Goal: Find specific page/section: Find specific page/section

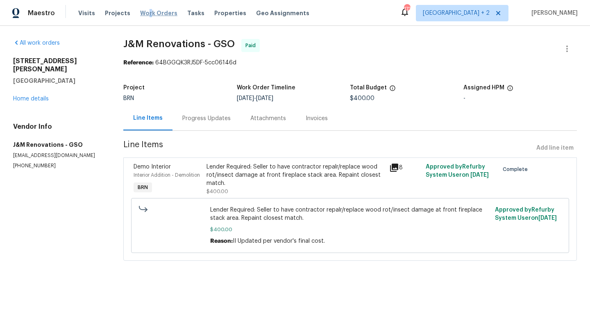
click at [144, 15] on span "Work Orders" at bounding box center [158, 13] width 37 height 8
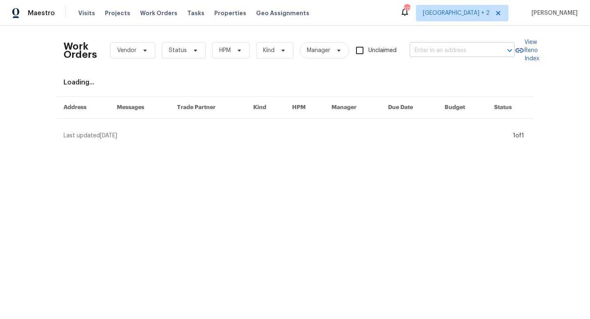
click at [453, 55] on input "text" at bounding box center [451, 50] width 82 height 13
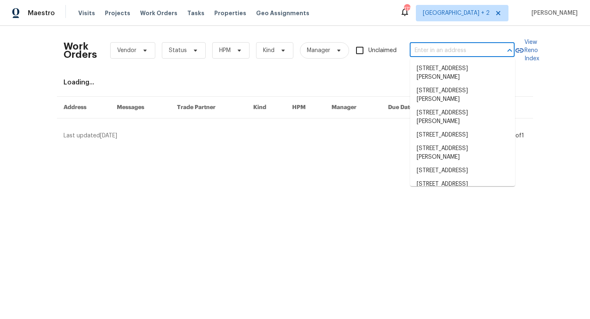
paste input "[STREET_ADDRESS][PERSON_NAME]"
type input "[STREET_ADDRESS][PERSON_NAME]"
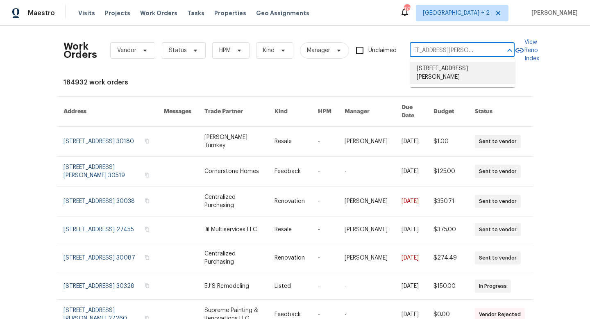
click at [441, 72] on li "[STREET_ADDRESS][PERSON_NAME]" at bounding box center [462, 73] width 105 height 22
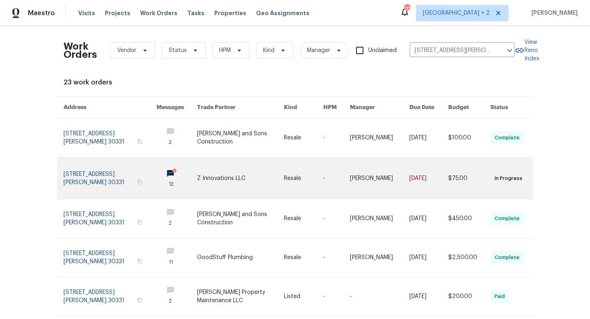
click at [238, 182] on link at bounding box center [240, 177] width 86 height 41
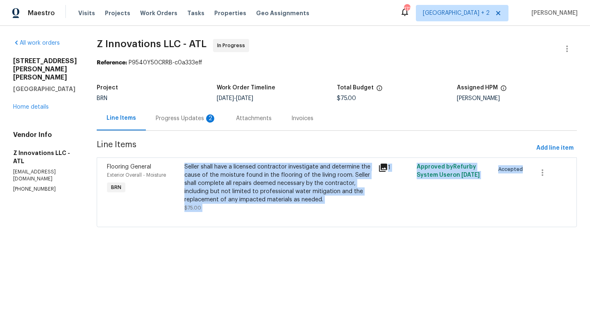
drag, startPoint x: 181, startPoint y: 164, endPoint x: 247, endPoint y: 212, distance: 81.8
click at [247, 212] on div "Flooring General Exterior Overall - Moisture BRN Seller shall have a licensed c…" at bounding box center [337, 192] width 480 height 70
copy div "Seller shall have a licensed contractor investigate and determine the cause of …"
